Goal: Task Accomplishment & Management: Manage account settings

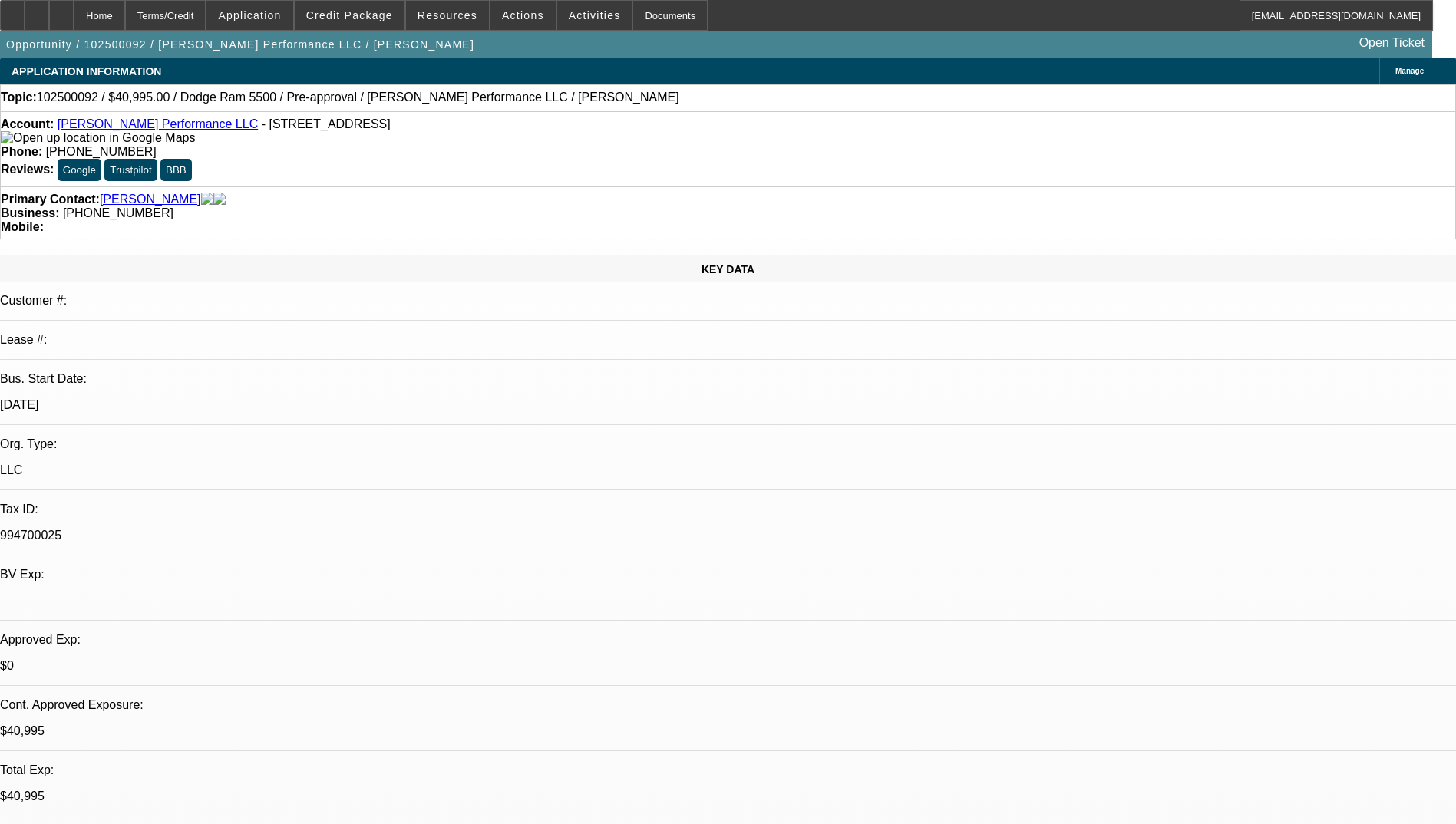
select select "0"
select select "2"
select select "0.1"
select select "4"
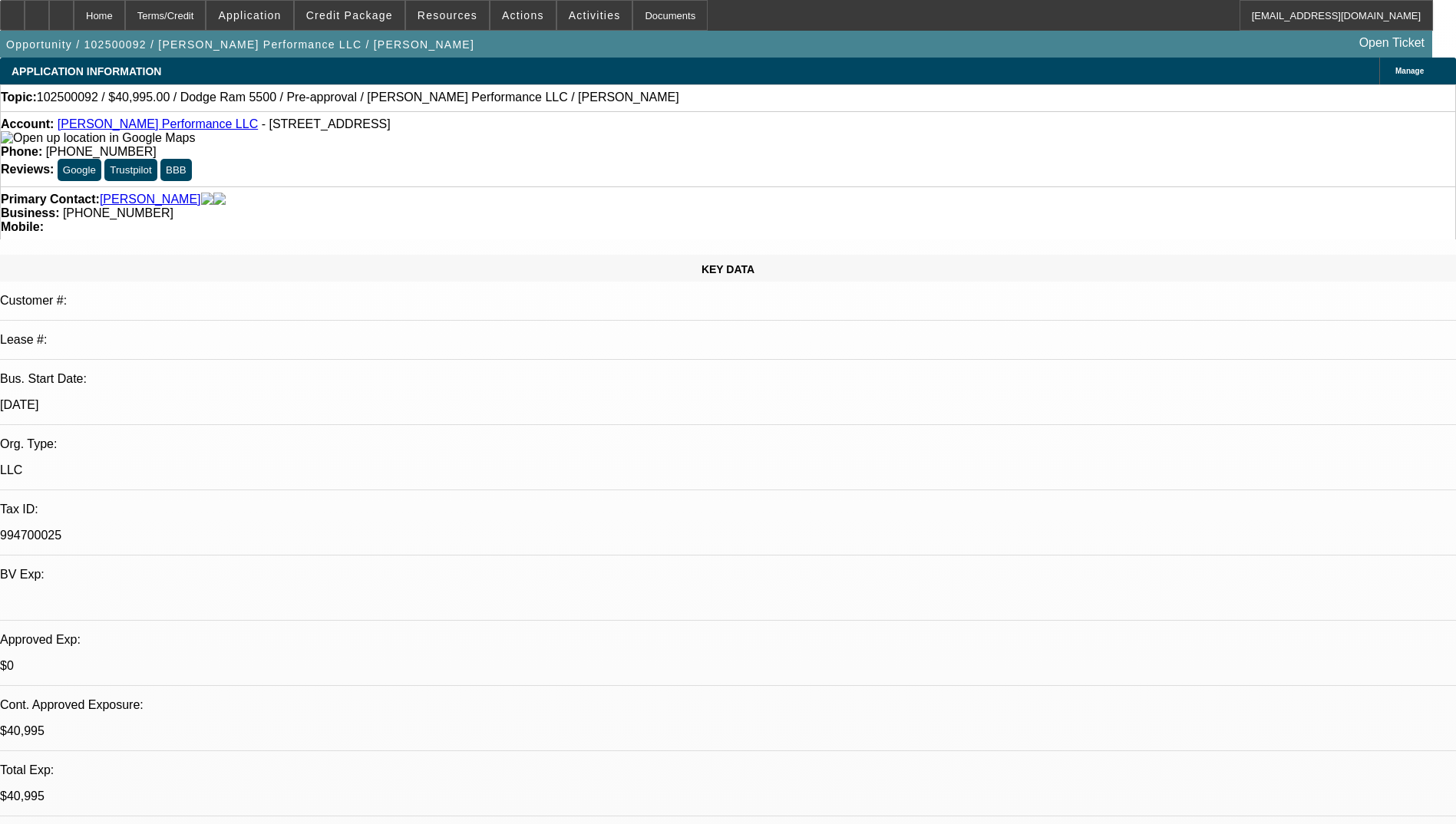
select select "0"
select select "2"
select select "0.1"
select select "4"
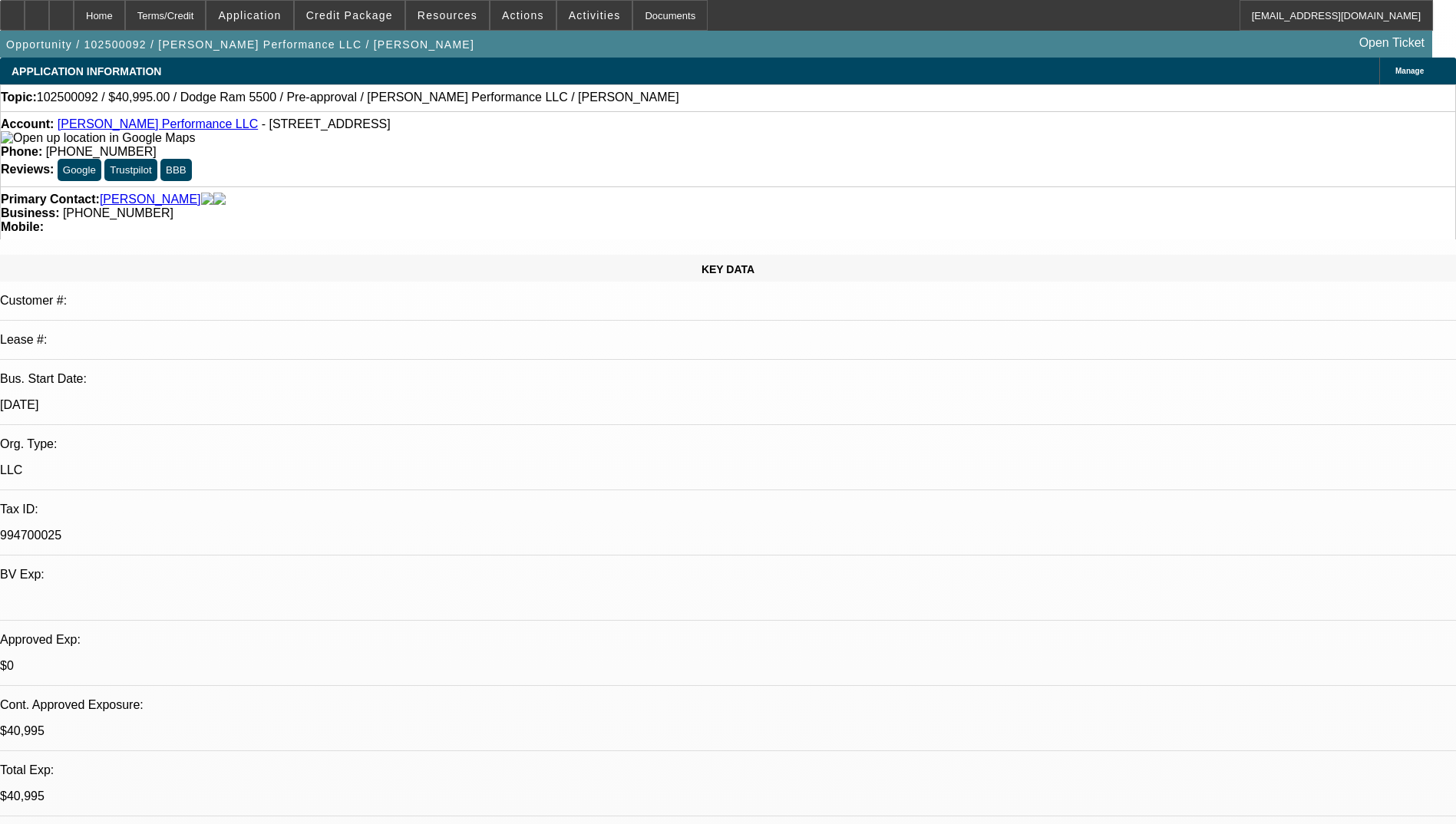
select select "0"
select select "2"
select select "0.1"
select select "4"
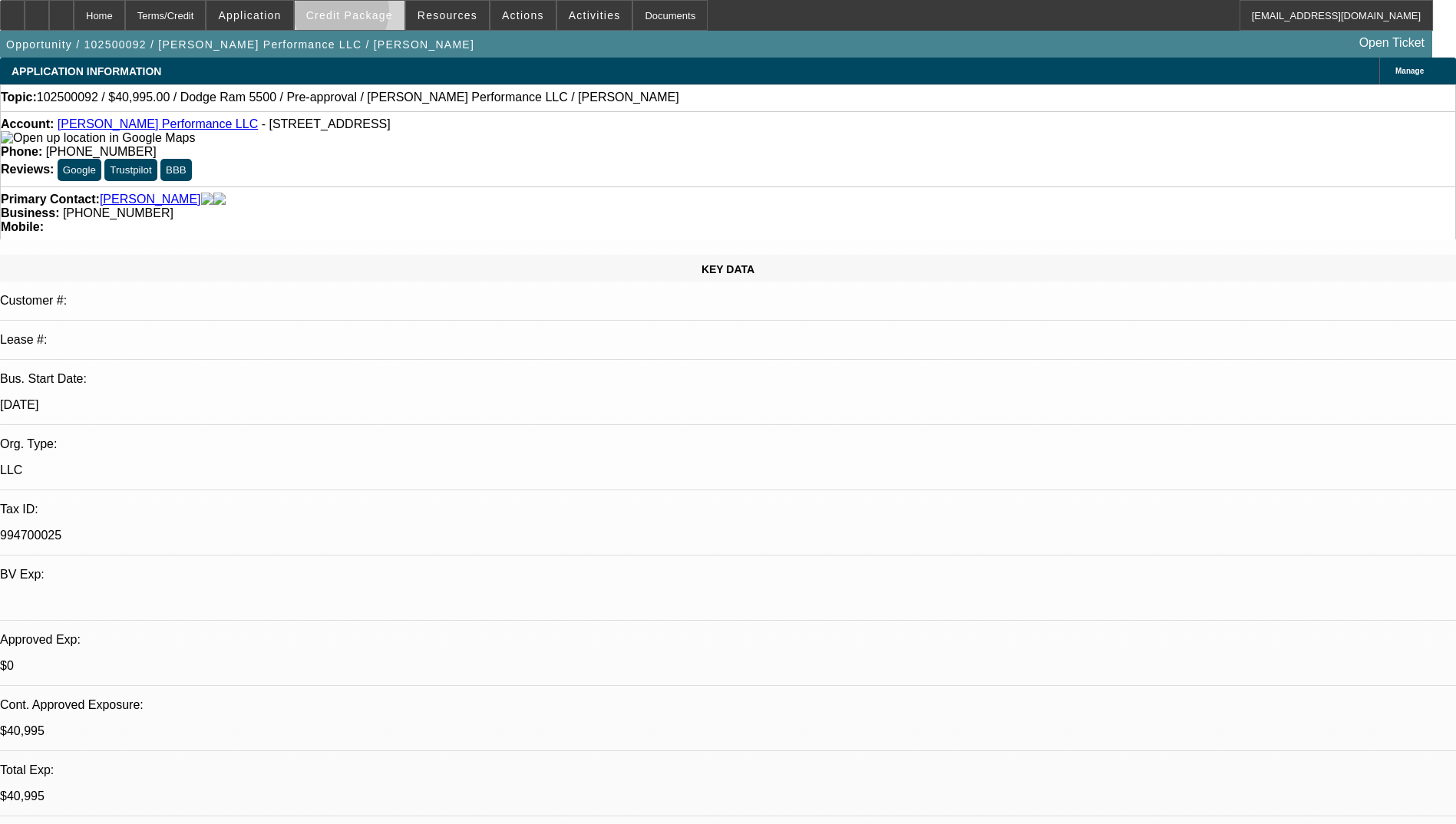
click at [366, 15] on span "Credit Package" at bounding box center [349, 15] width 87 height 12
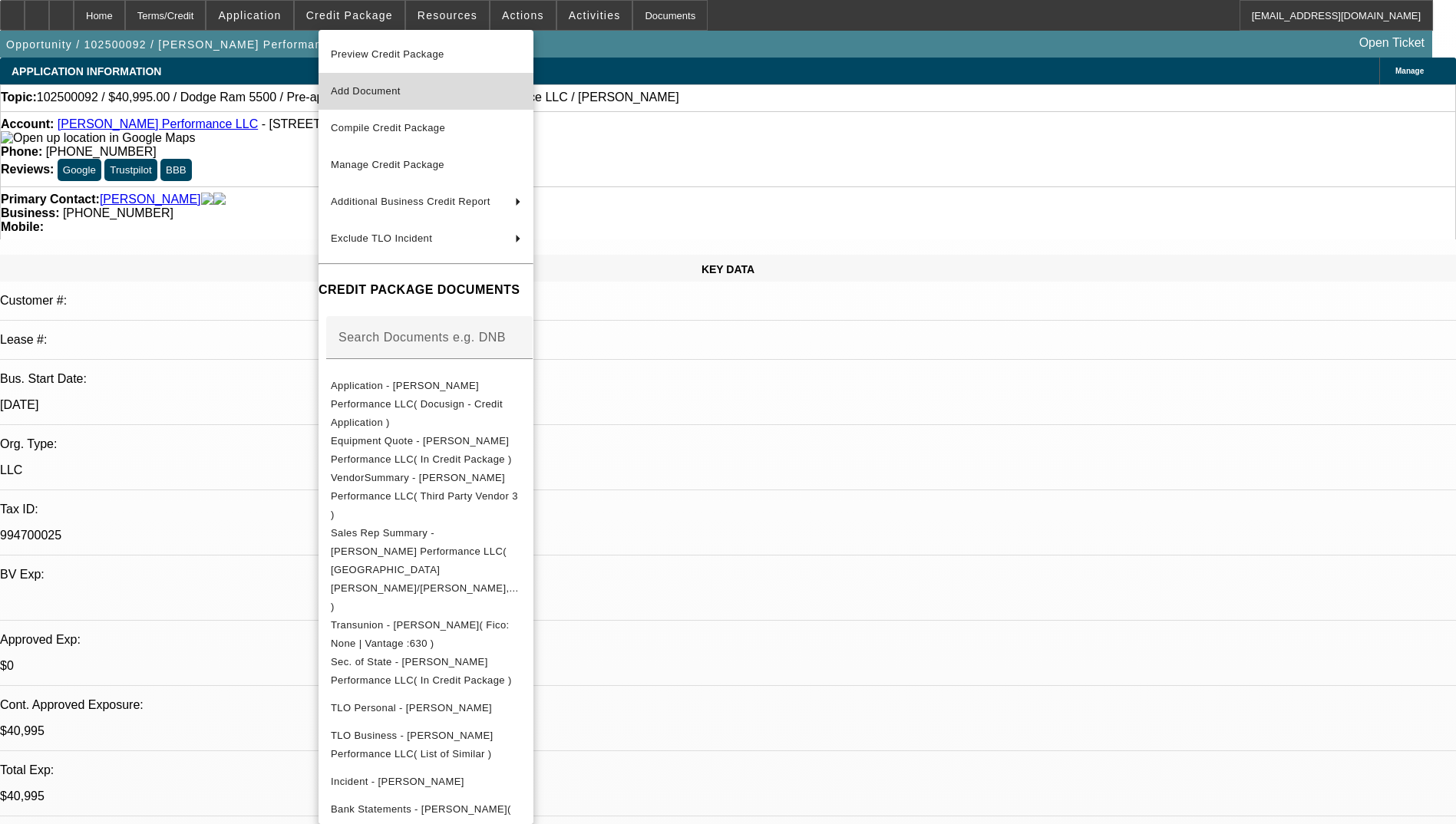
click at [429, 95] on span "Add Document" at bounding box center [426, 92] width 190 height 18
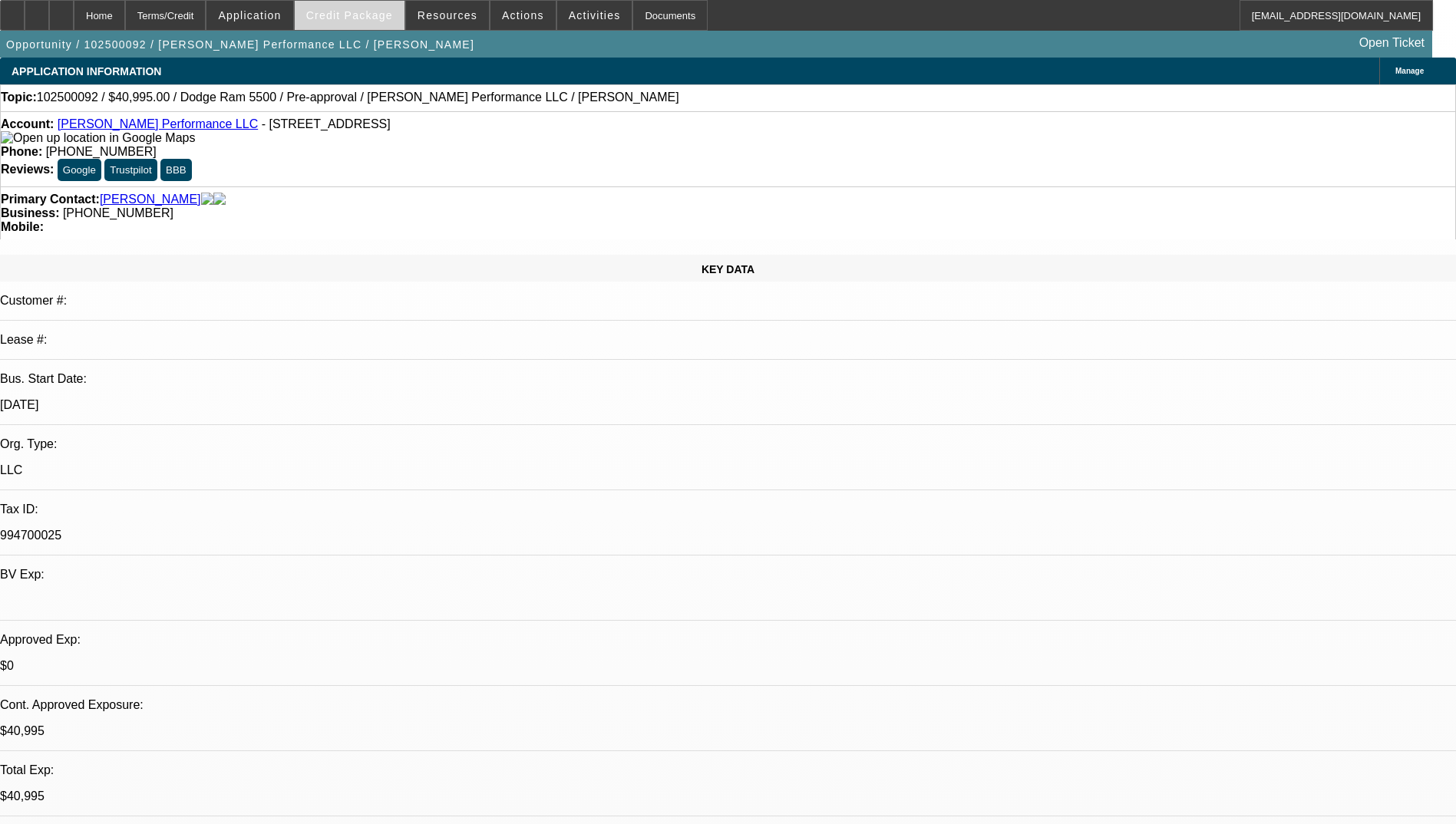
click at [353, 16] on span "Credit Package" at bounding box center [349, 15] width 87 height 12
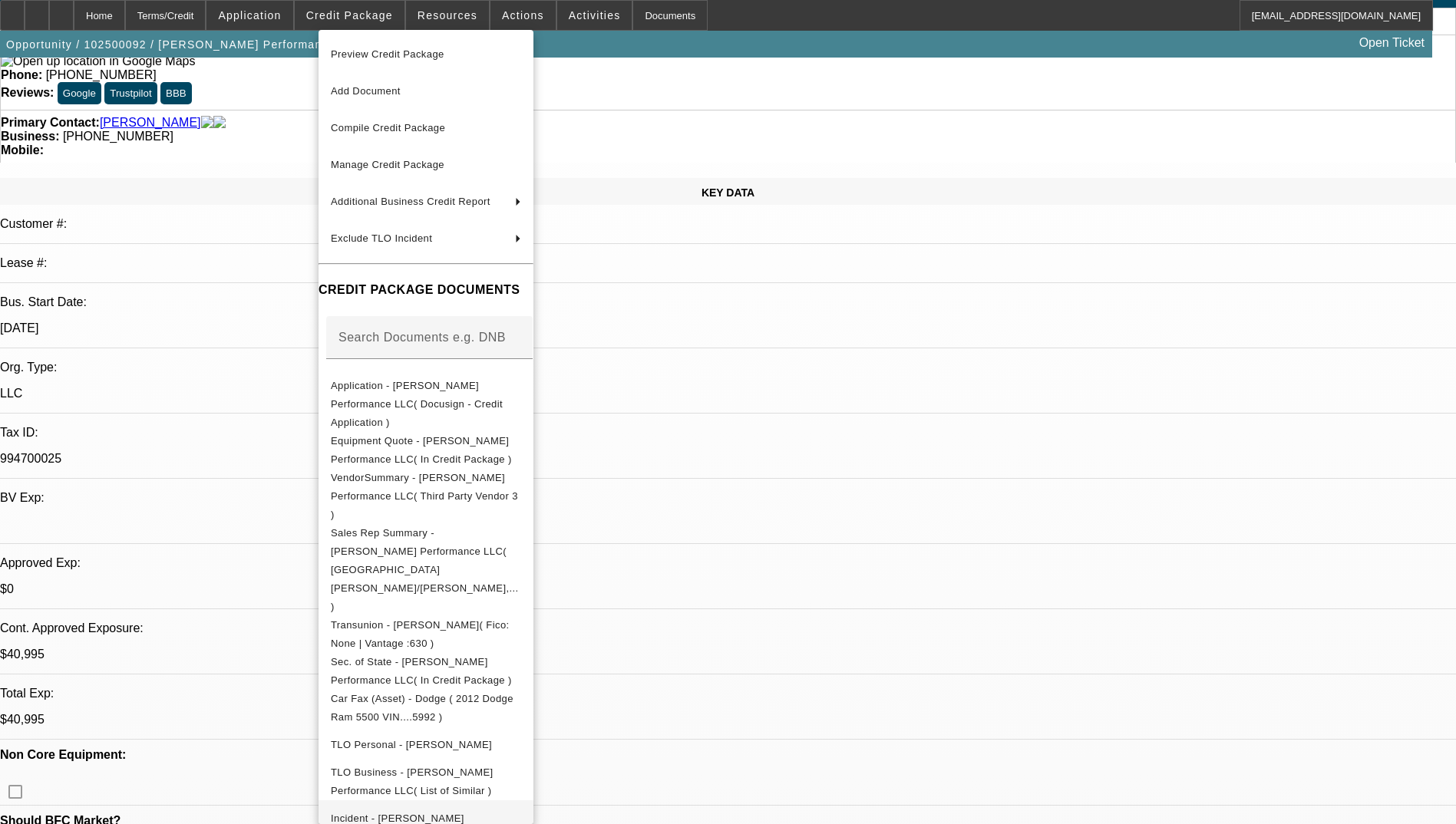
scroll to position [153, 0]
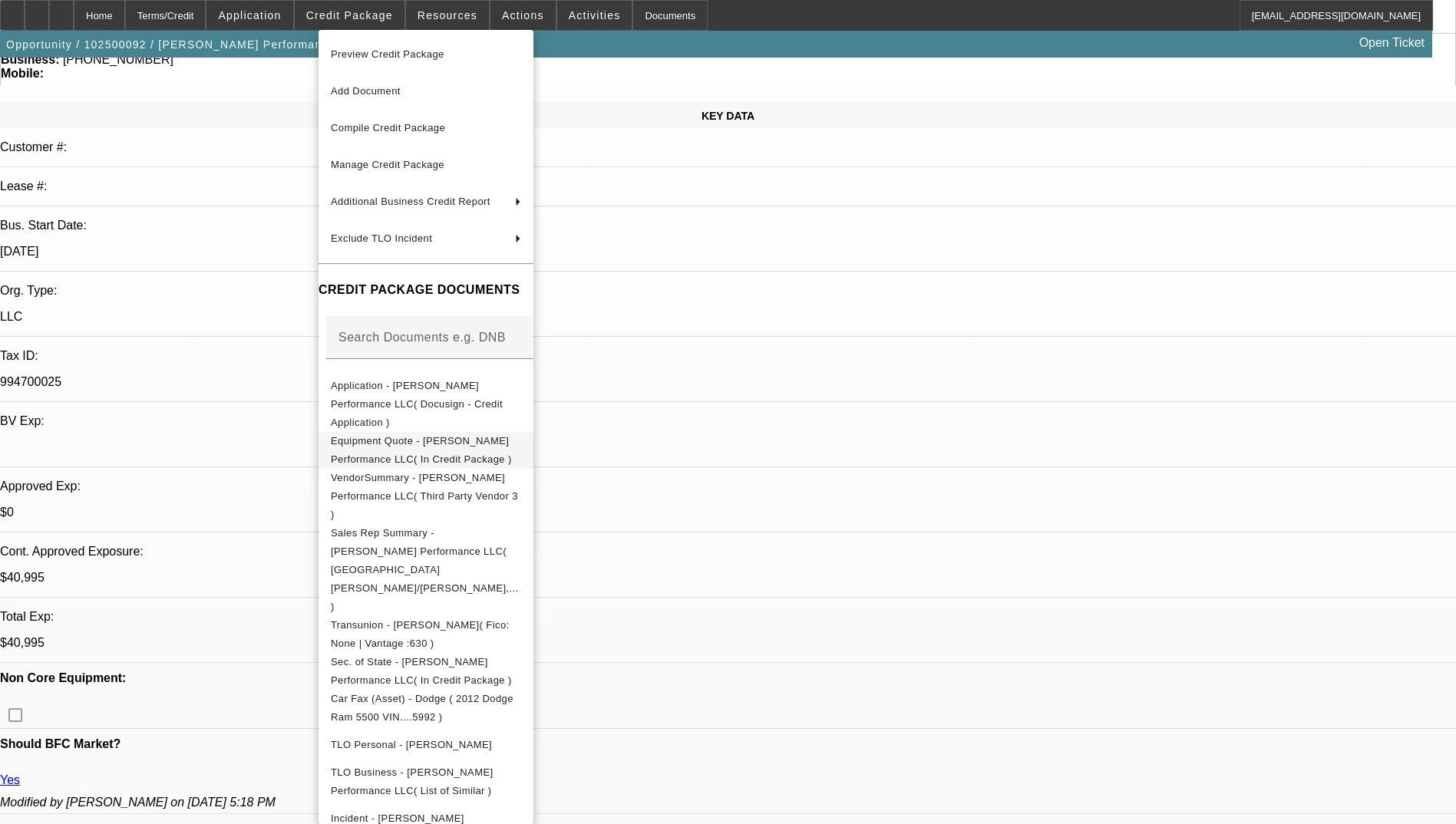
click at [512, 435] on span "Equipment Quote - [PERSON_NAME] Performance LLC( In Credit Package )" at bounding box center [421, 449] width 181 height 30
